Goal: Communication & Community: Answer question/provide support

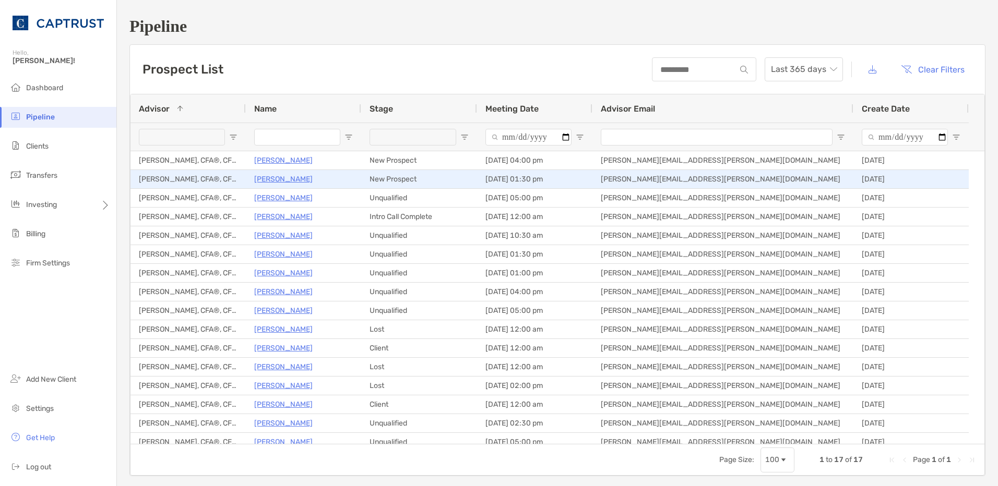
click at [286, 175] on p "[PERSON_NAME]" at bounding box center [283, 179] width 58 height 13
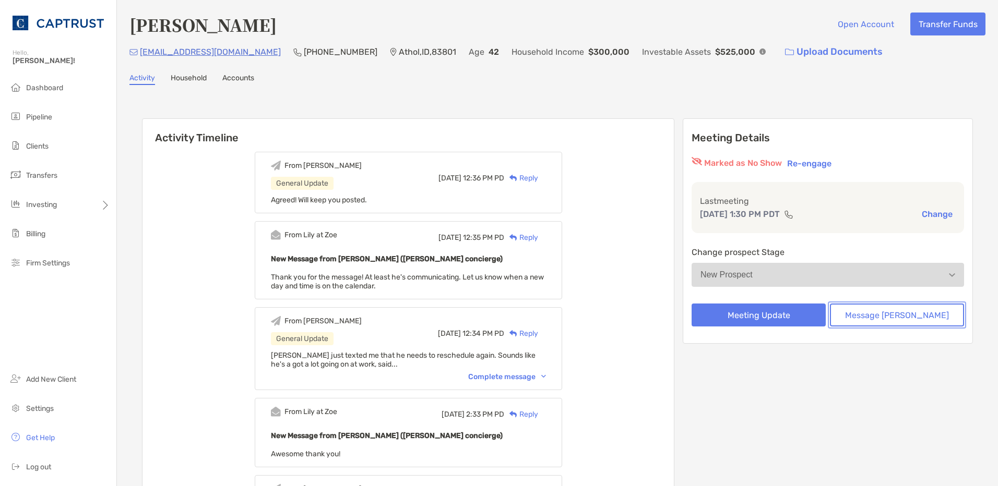
click at [873, 314] on button "Message [PERSON_NAME]" at bounding box center [897, 315] width 134 height 23
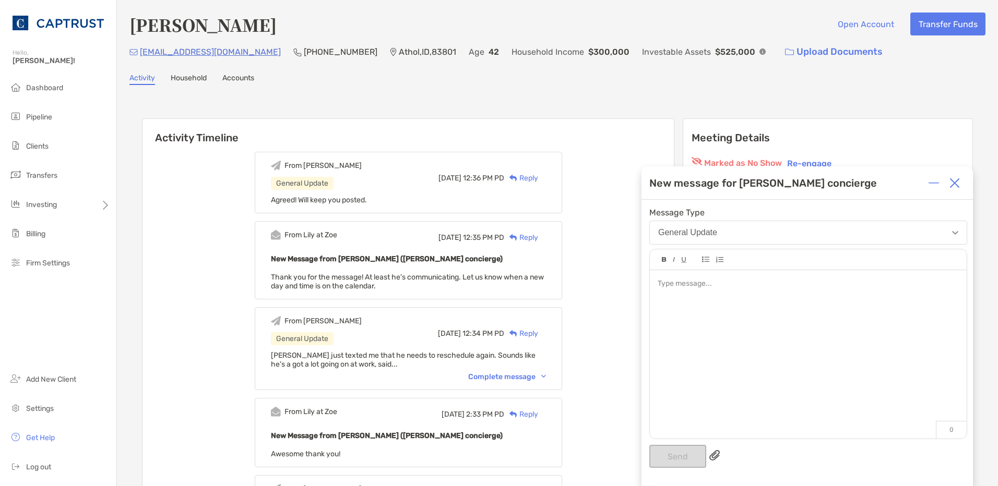
click at [703, 300] on div at bounding box center [808, 349] width 317 height 158
click at [681, 450] on button "Send" at bounding box center [677, 456] width 57 height 23
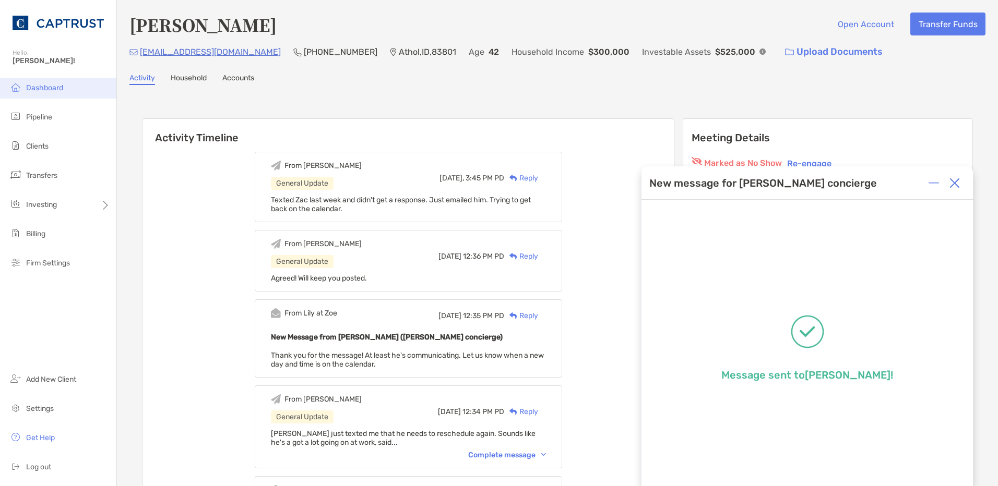
click at [38, 86] on span "Dashboard" at bounding box center [44, 87] width 37 height 9
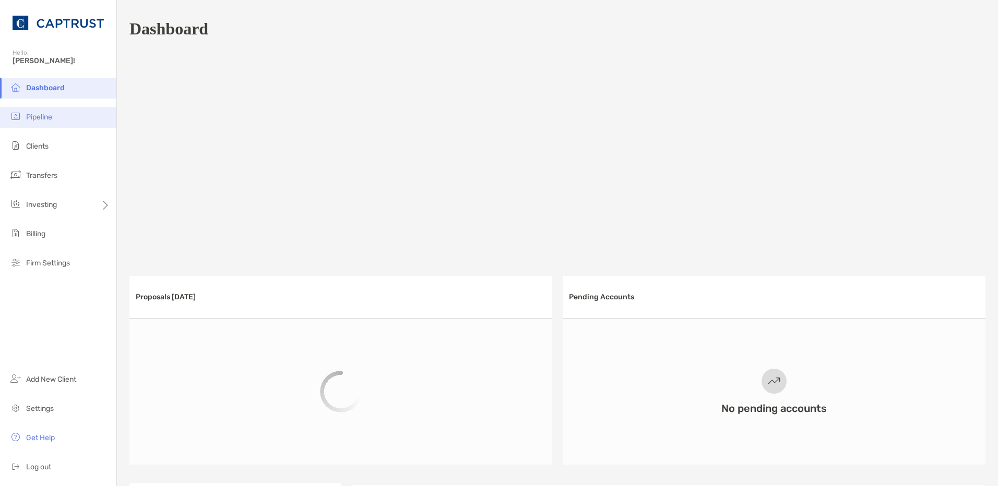
click at [47, 119] on span "Pipeline" at bounding box center [39, 117] width 26 height 9
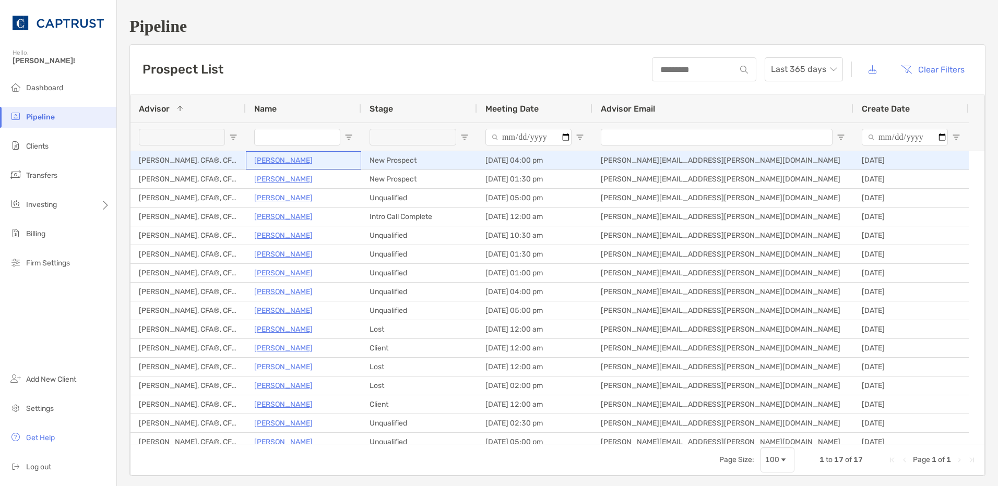
click at [288, 164] on p "[PERSON_NAME]" at bounding box center [283, 160] width 58 height 13
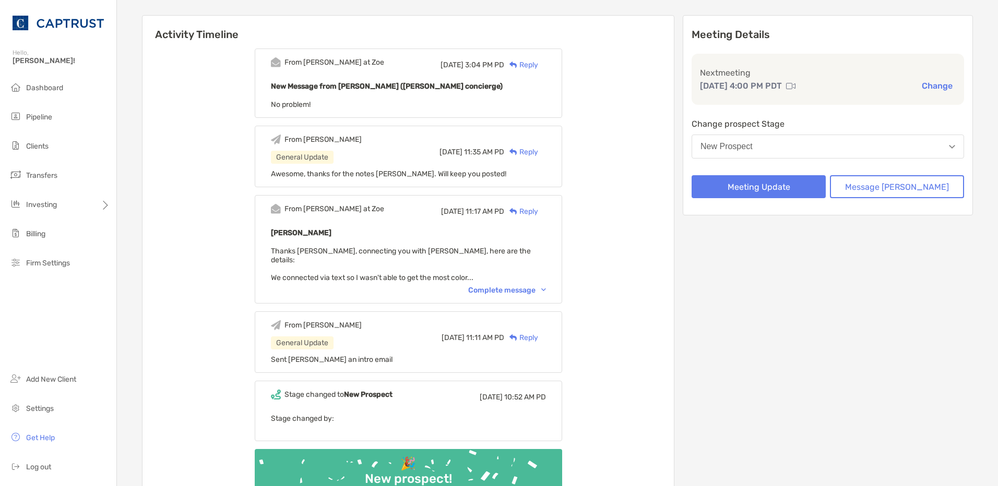
scroll to position [104, 0]
click at [531, 285] on div "Complete message" at bounding box center [507, 289] width 78 height 9
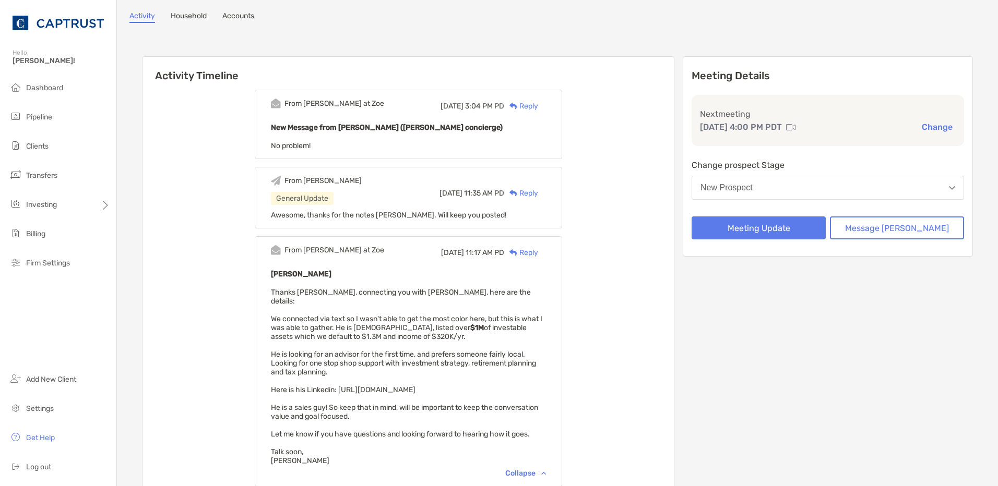
scroll to position [0, 0]
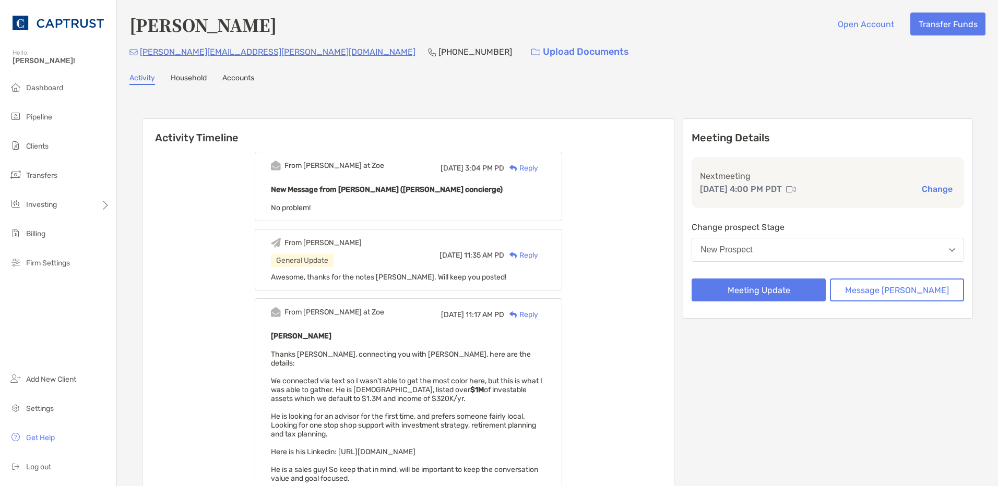
click at [189, 78] on link "Household" at bounding box center [189, 79] width 36 height 11
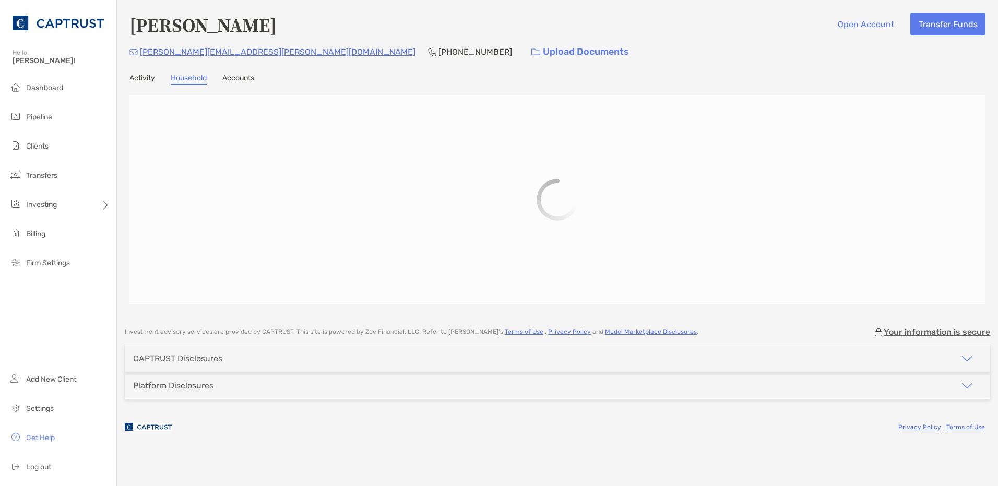
click at [130, 77] on link "Activity" at bounding box center [142, 79] width 26 height 11
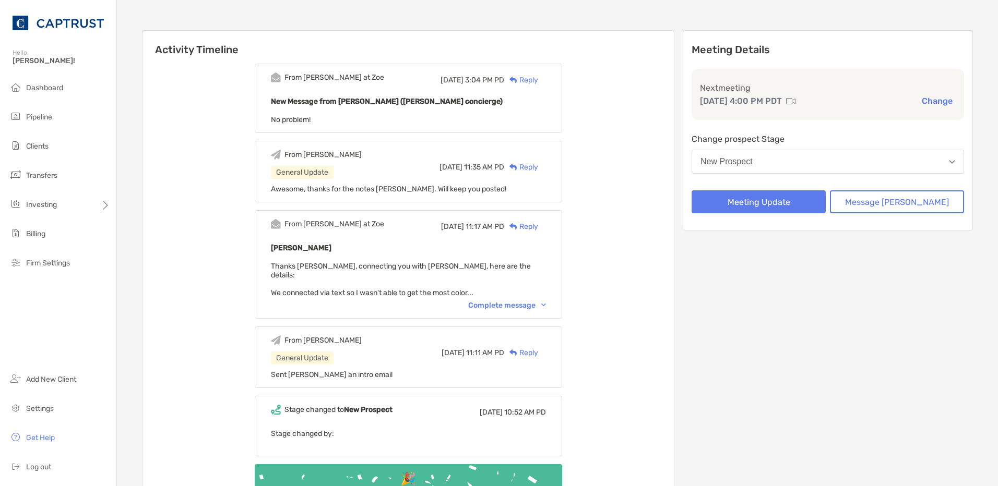
scroll to position [157, 0]
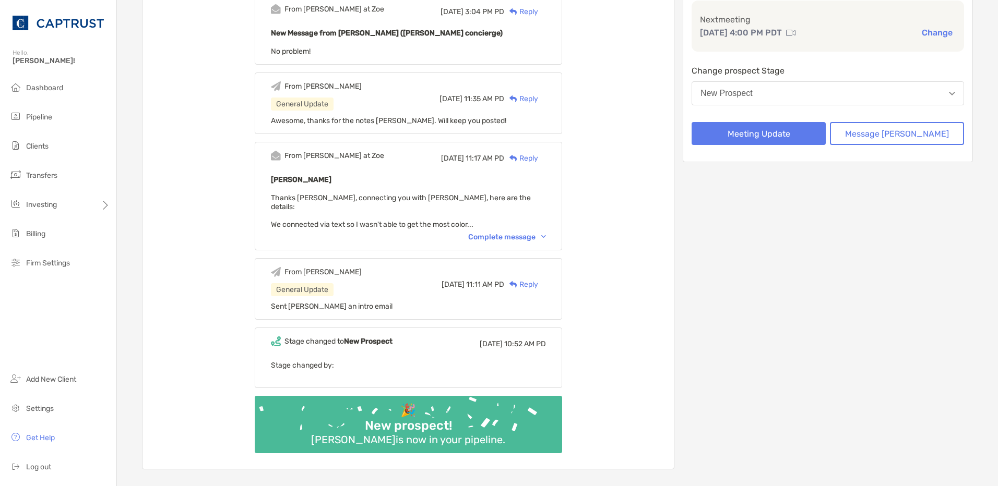
click at [521, 233] on div "Complete message" at bounding box center [507, 237] width 78 height 9
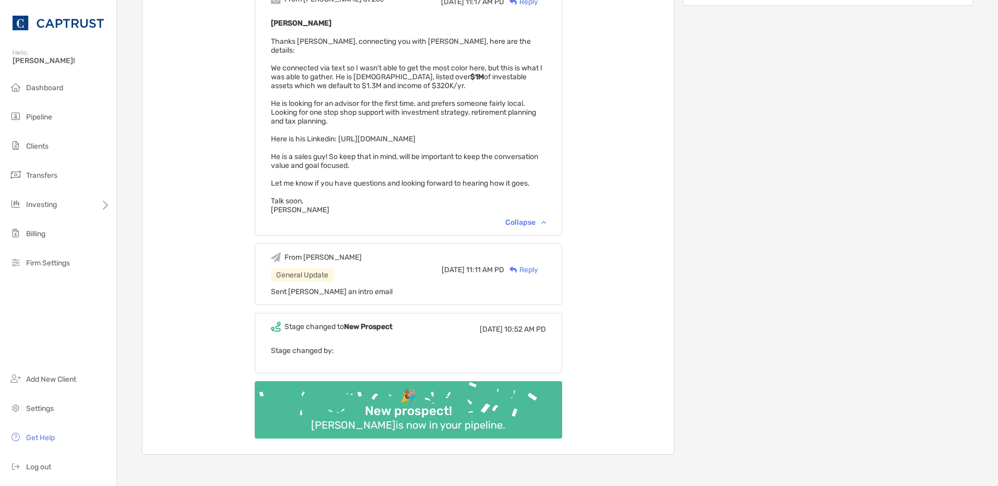
scroll to position [0, 0]
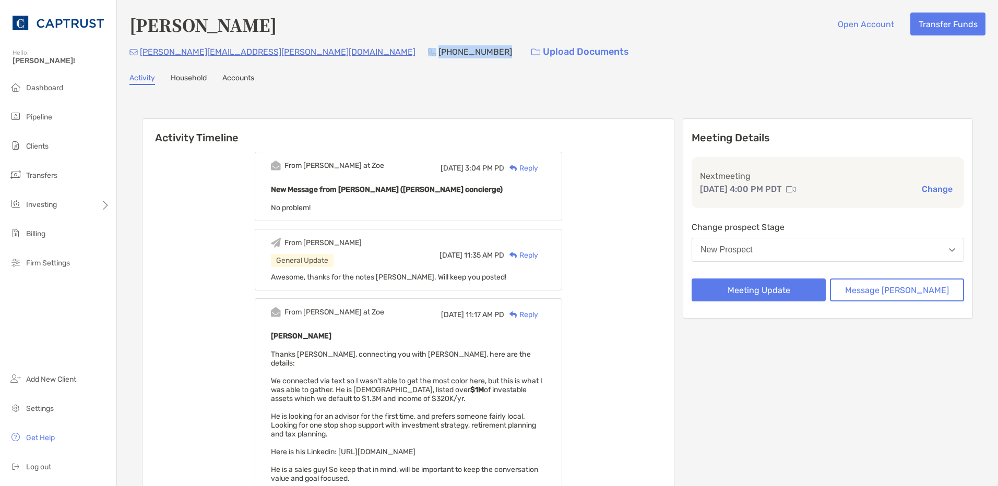
drag, startPoint x: 321, startPoint y: 52, endPoint x: 260, endPoint y: 51, distance: 61.1
click at [428, 51] on div "(425) 512-2850" at bounding box center [470, 52] width 84 height 22
drag, startPoint x: 260, startPoint y: 51, endPoint x: 358, endPoint y: 91, distance: 105.7
click at [358, 91] on div "Ronald Coleman Open Account Transfer Funds ronald.coleman@sap.com (425) 512-285…" at bounding box center [557, 403] width 881 height 806
click at [894, 296] on button "Message Zoe" at bounding box center [897, 290] width 134 height 23
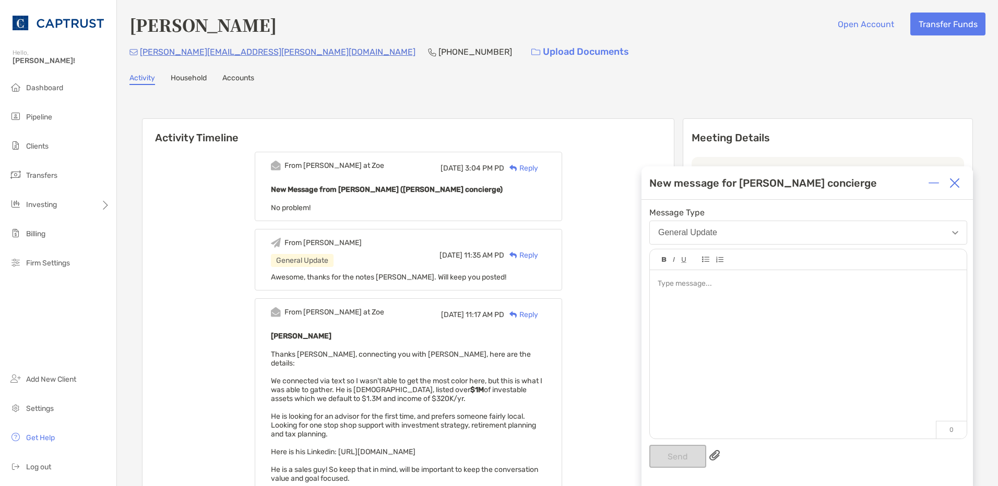
click at [751, 301] on div at bounding box center [808, 349] width 317 height 158
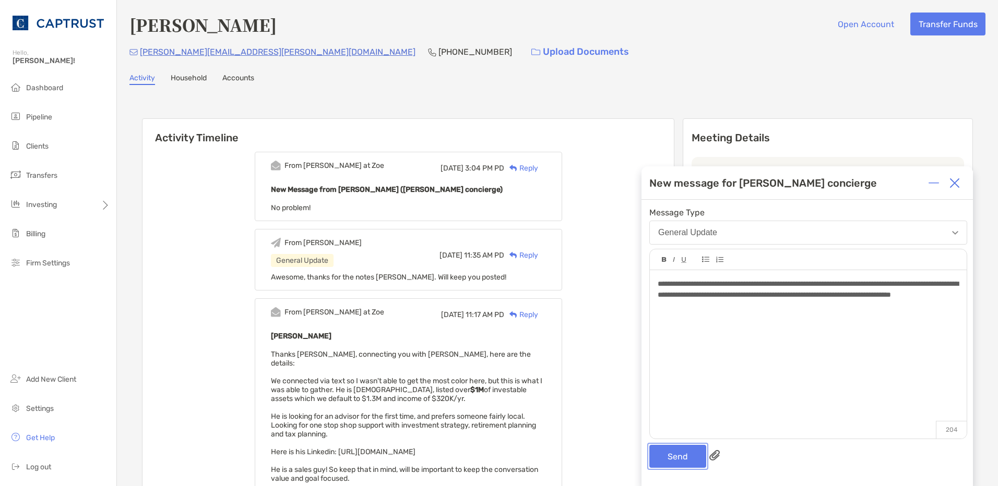
click at [669, 455] on button "Send" at bounding box center [677, 456] width 57 height 23
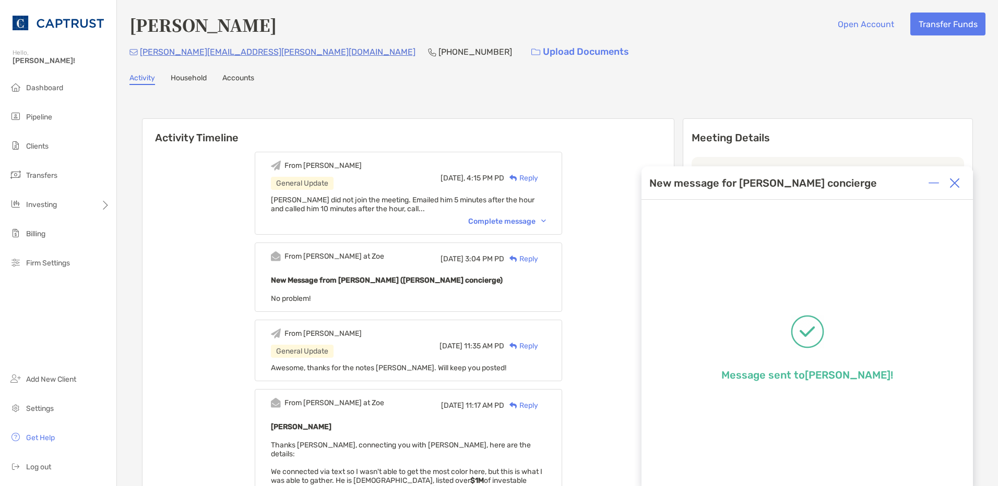
click at [952, 183] on img at bounding box center [954, 183] width 10 height 10
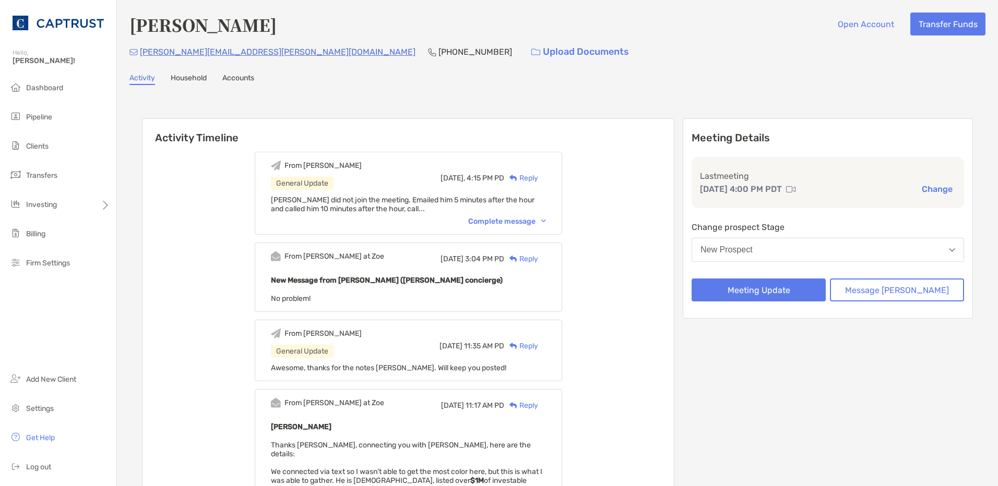
click at [929, 185] on button "Change" at bounding box center [936, 189] width 37 height 11
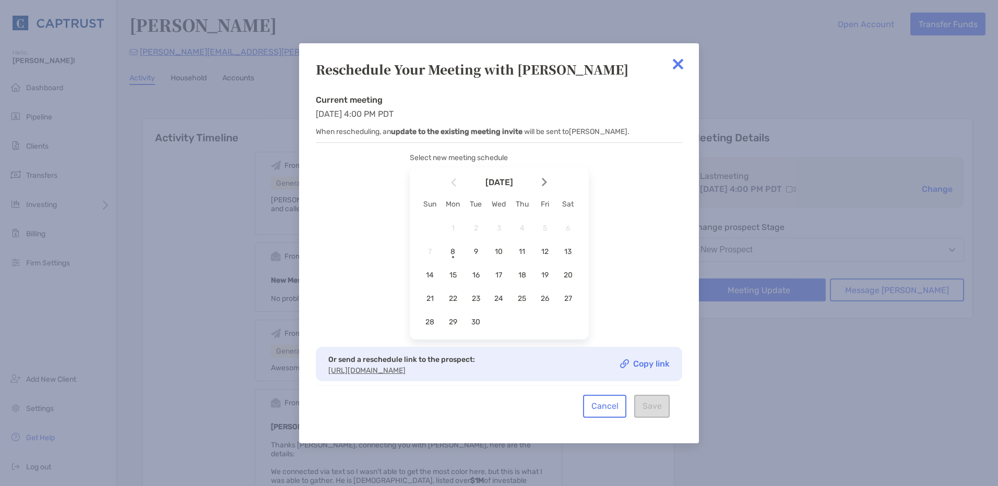
click at [678, 61] on img at bounding box center [677, 64] width 21 height 21
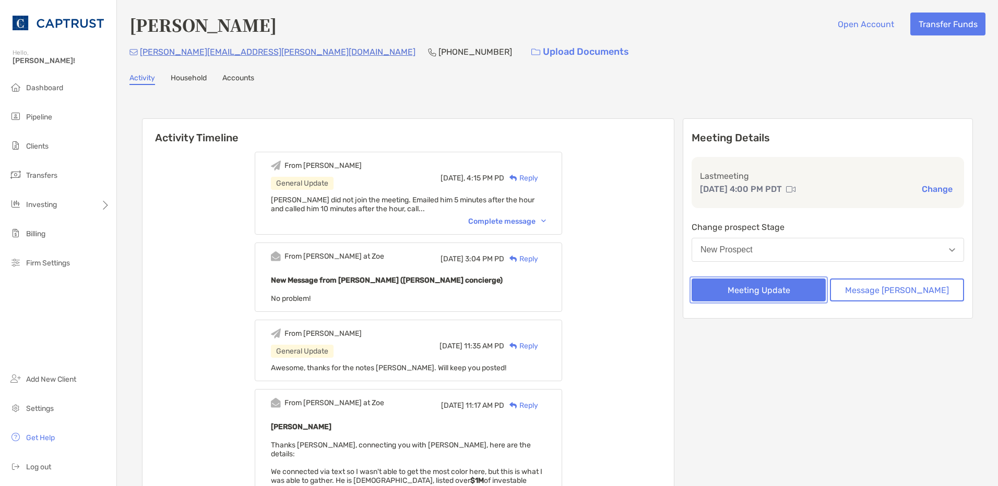
click at [813, 298] on button "Meeting Update" at bounding box center [758, 290] width 134 height 23
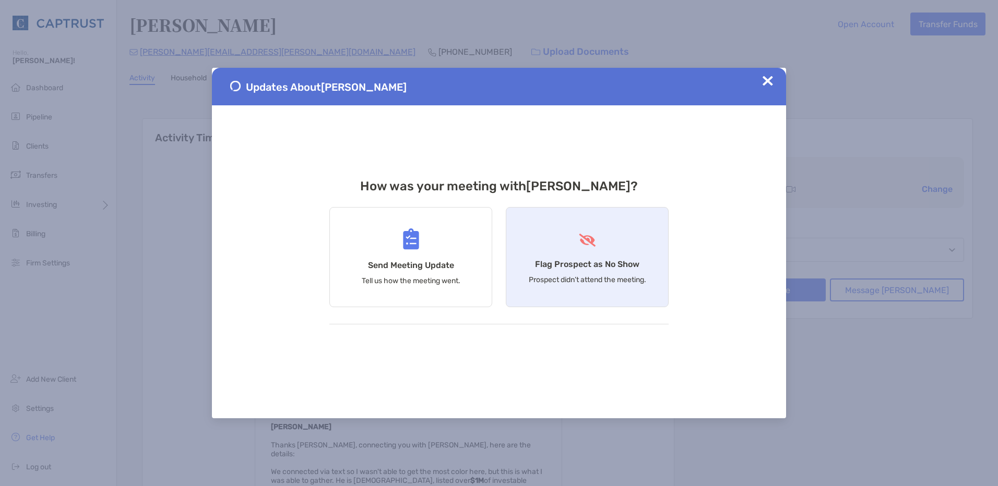
click at [614, 255] on div "Flag Prospect as No Show Prospect didn’t attend the meeting." at bounding box center [587, 257] width 163 height 100
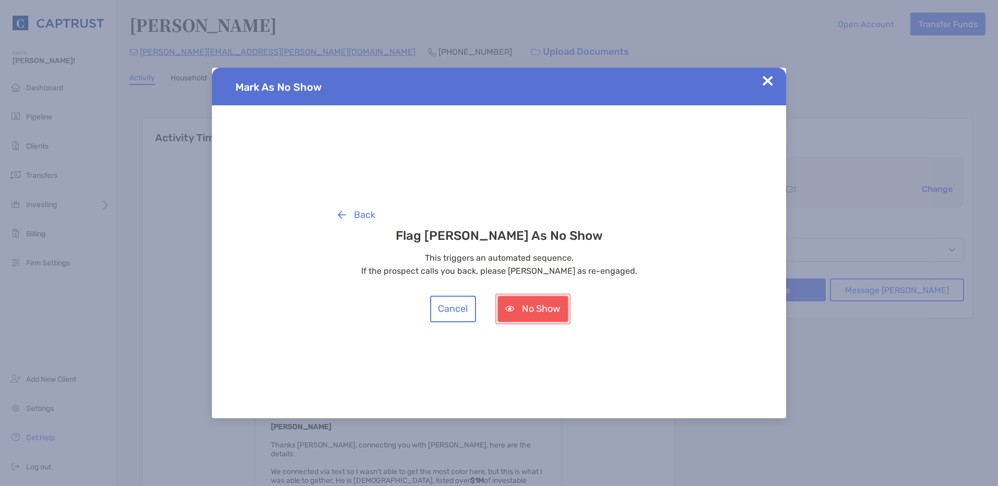
click at [539, 310] on button "No Show" at bounding box center [532, 309] width 71 height 27
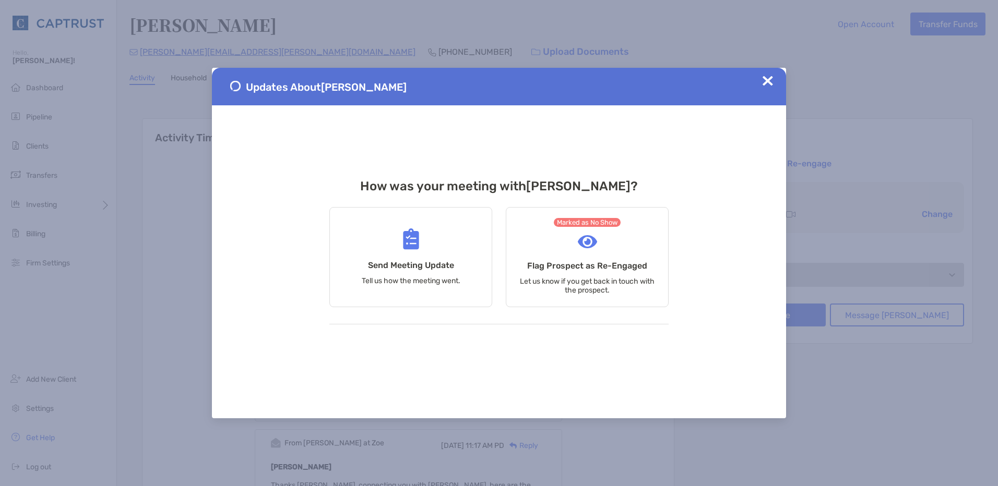
click at [770, 81] on img at bounding box center [767, 81] width 10 height 10
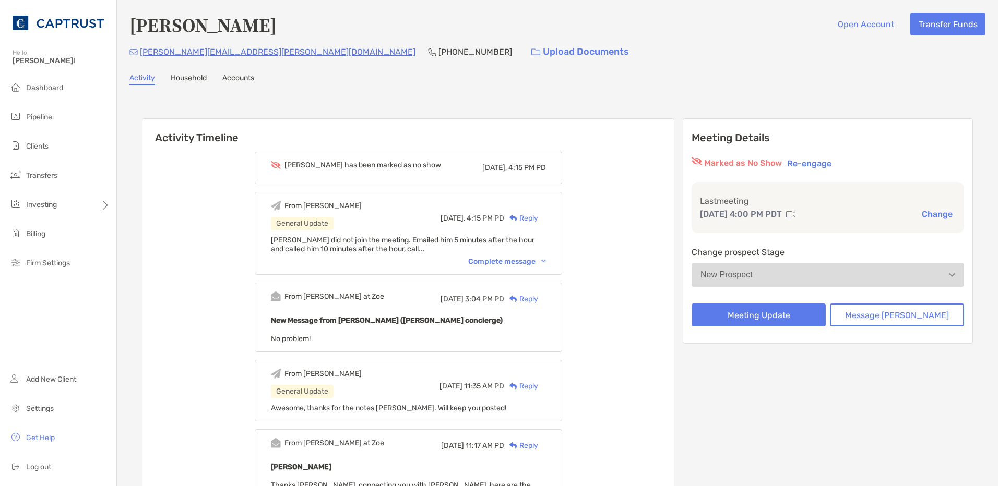
click at [507, 257] on div "Complete message" at bounding box center [507, 261] width 78 height 9
